Goal: Information Seeking & Learning: Learn about a topic

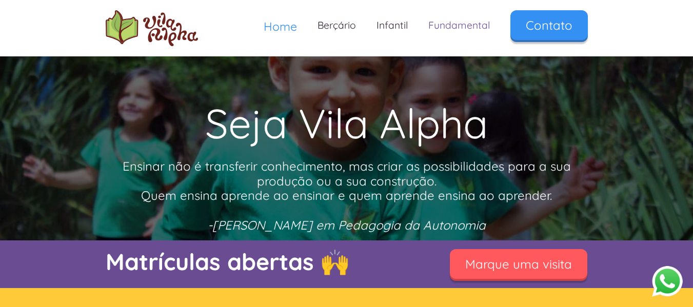
click at [467, 22] on link "Fundamental" at bounding box center [459, 25] width 82 height 30
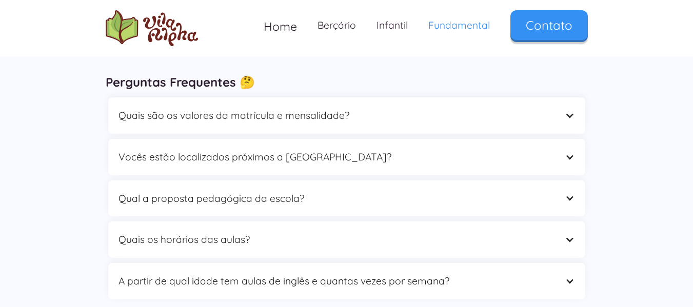
scroll to position [3078, 0]
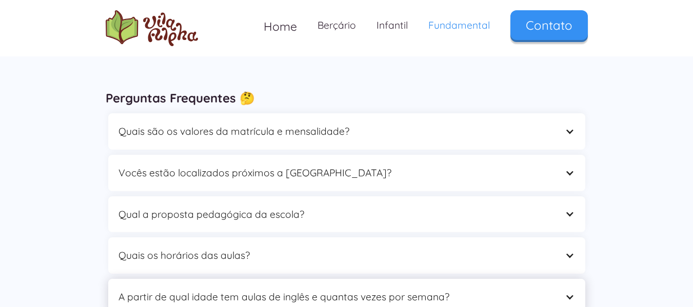
click at [290, 289] on div "A partir de qual idade tem aulas de inglês e quantas vezes por semana?" at bounding box center [336, 297] width 436 height 16
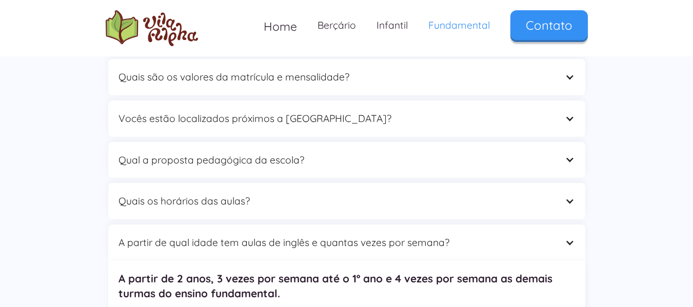
scroll to position [3180, 0]
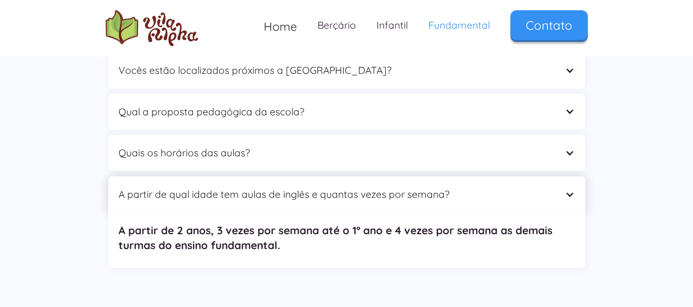
click at [278, 176] on div "A partir de qual idade tem aulas de inglês e quantas vezes por semana?" at bounding box center [346, 194] width 477 height 36
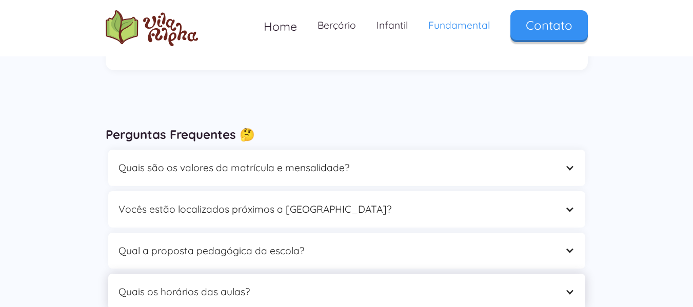
scroll to position [3026, 0]
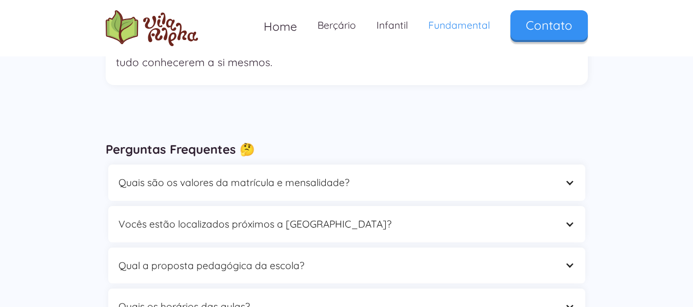
click at [269, 286] on div "Quais os horários das aulas? • Educação Infantil (Meio período) das 8h às 12h e…" at bounding box center [347, 307] width 482 height 42
click at [281, 206] on div "Vocês estão localizados próximos a [GEOGRAPHIC_DATA]?" at bounding box center [346, 224] width 477 height 36
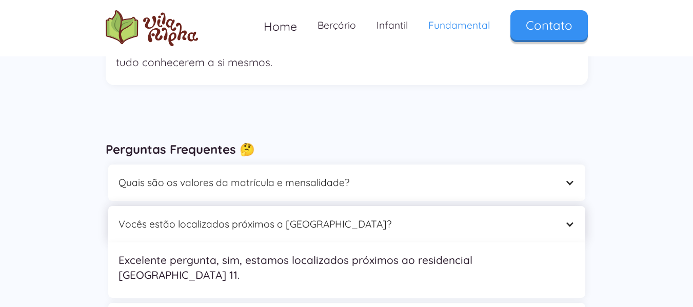
click at [281, 206] on div "Vocês estão localizados próximos a [GEOGRAPHIC_DATA]?" at bounding box center [346, 224] width 477 height 36
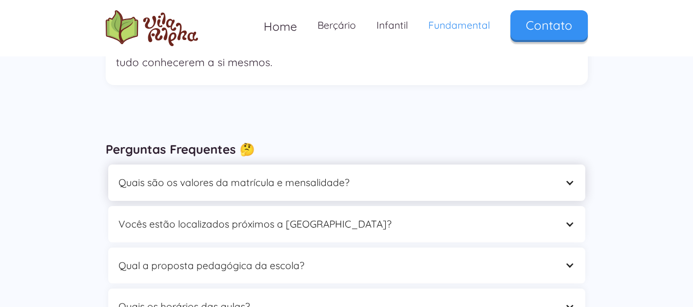
click at [281, 165] on div "Quais são os valores da matrícula e mensalidade?" at bounding box center [346, 183] width 477 height 36
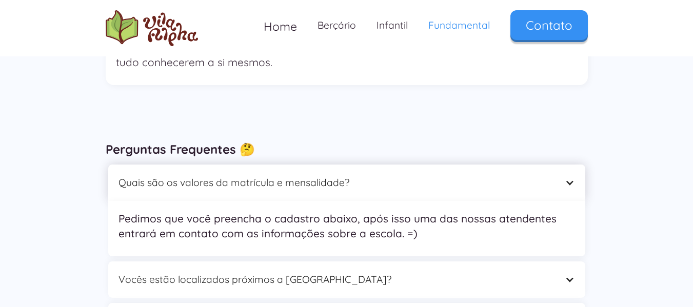
click at [281, 165] on div "Quais são os valores da matrícula e mensalidade?" at bounding box center [346, 183] width 477 height 36
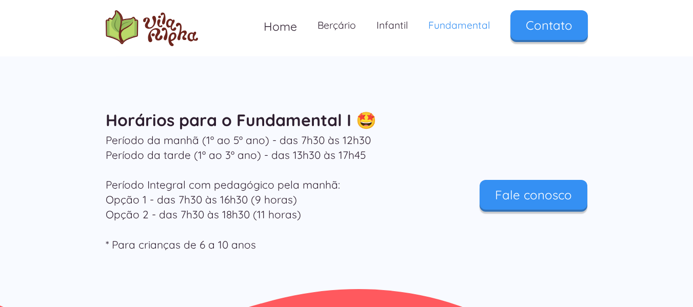
scroll to position [3318, 0]
